Goal: Find specific page/section: Find specific page/section

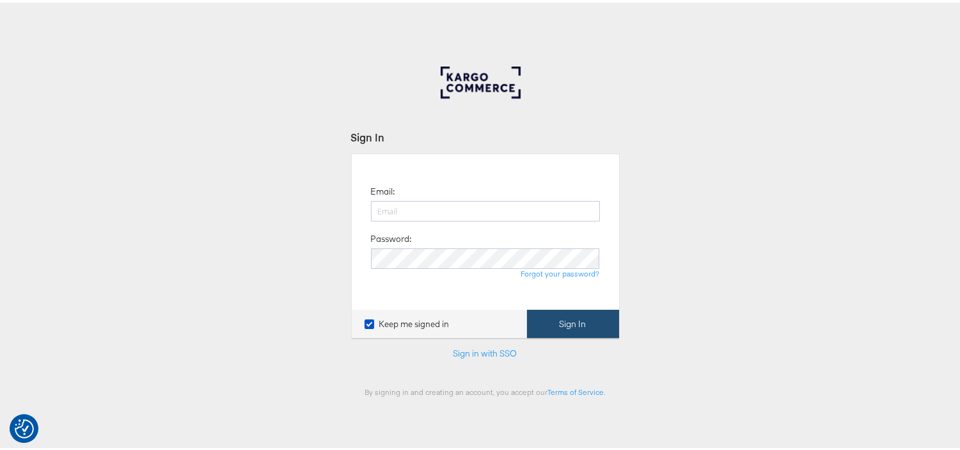
type input "[EMAIL_ADDRESS][PERSON_NAME][DOMAIN_NAME]"
click at [555, 317] on button "Sign In" at bounding box center [573, 321] width 92 height 29
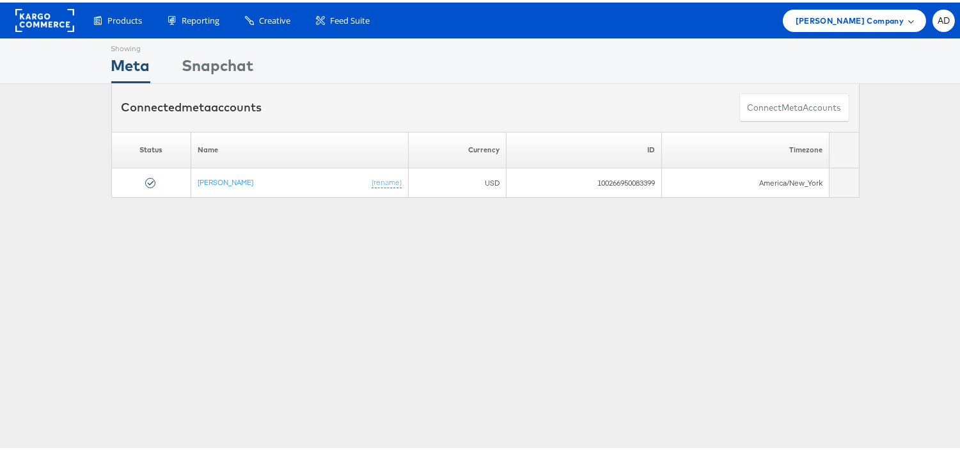
click at [849, 15] on span "[PERSON_NAME] Company" at bounding box center [850, 18] width 108 height 13
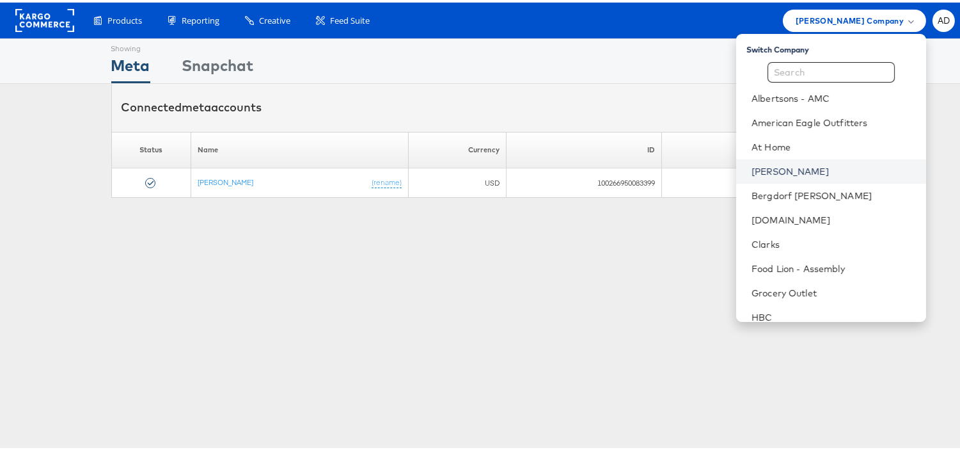
click at [752, 168] on link "Belk" at bounding box center [834, 168] width 164 height 13
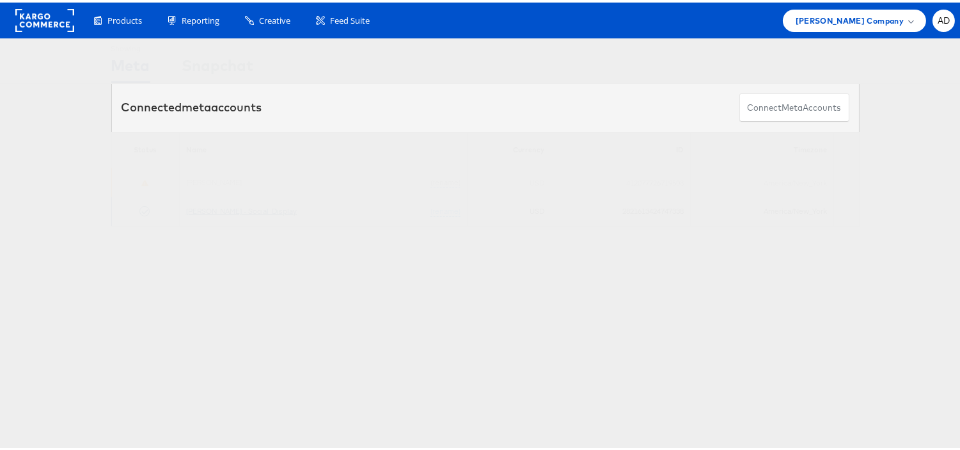
click at [230, 209] on link "[PERSON_NAME] - Social_Display" at bounding box center [241, 208] width 111 height 10
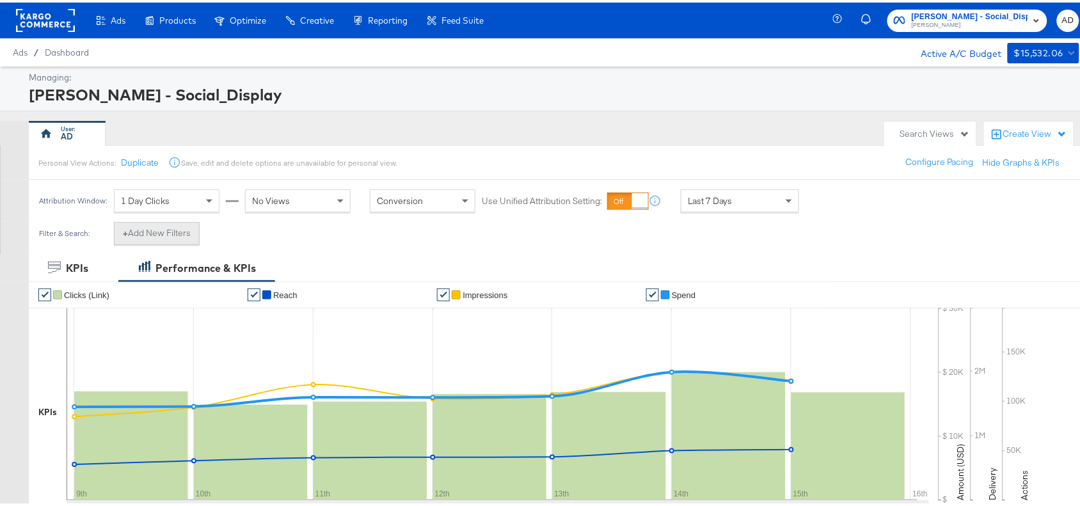
click at [171, 224] on button "+ Add New Filters" at bounding box center [157, 230] width 86 height 23
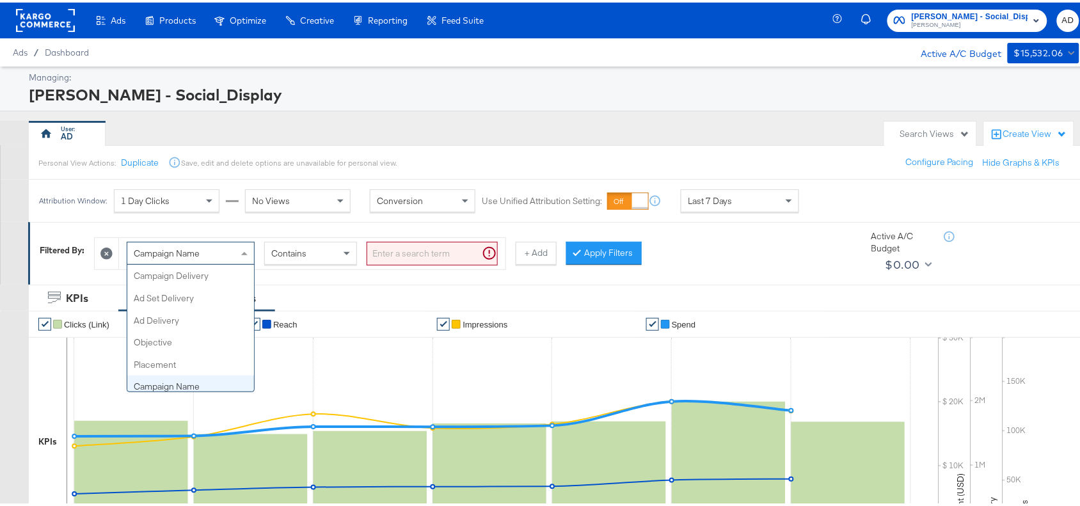
click at [221, 255] on div "Campaign Name" at bounding box center [190, 251] width 127 height 22
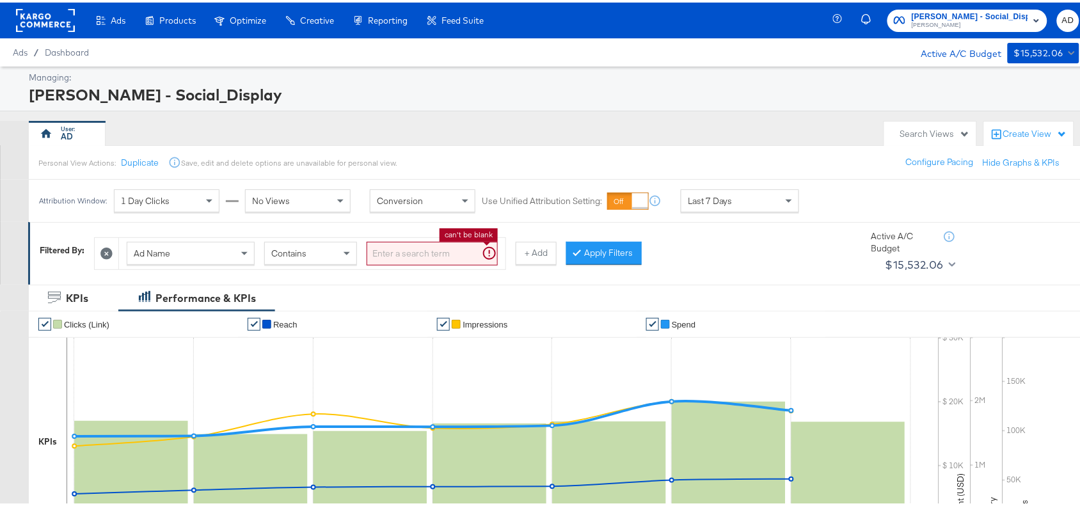
click at [437, 253] on input "search" at bounding box center [432, 251] width 131 height 24
